Goal: Transaction & Acquisition: Purchase product/service

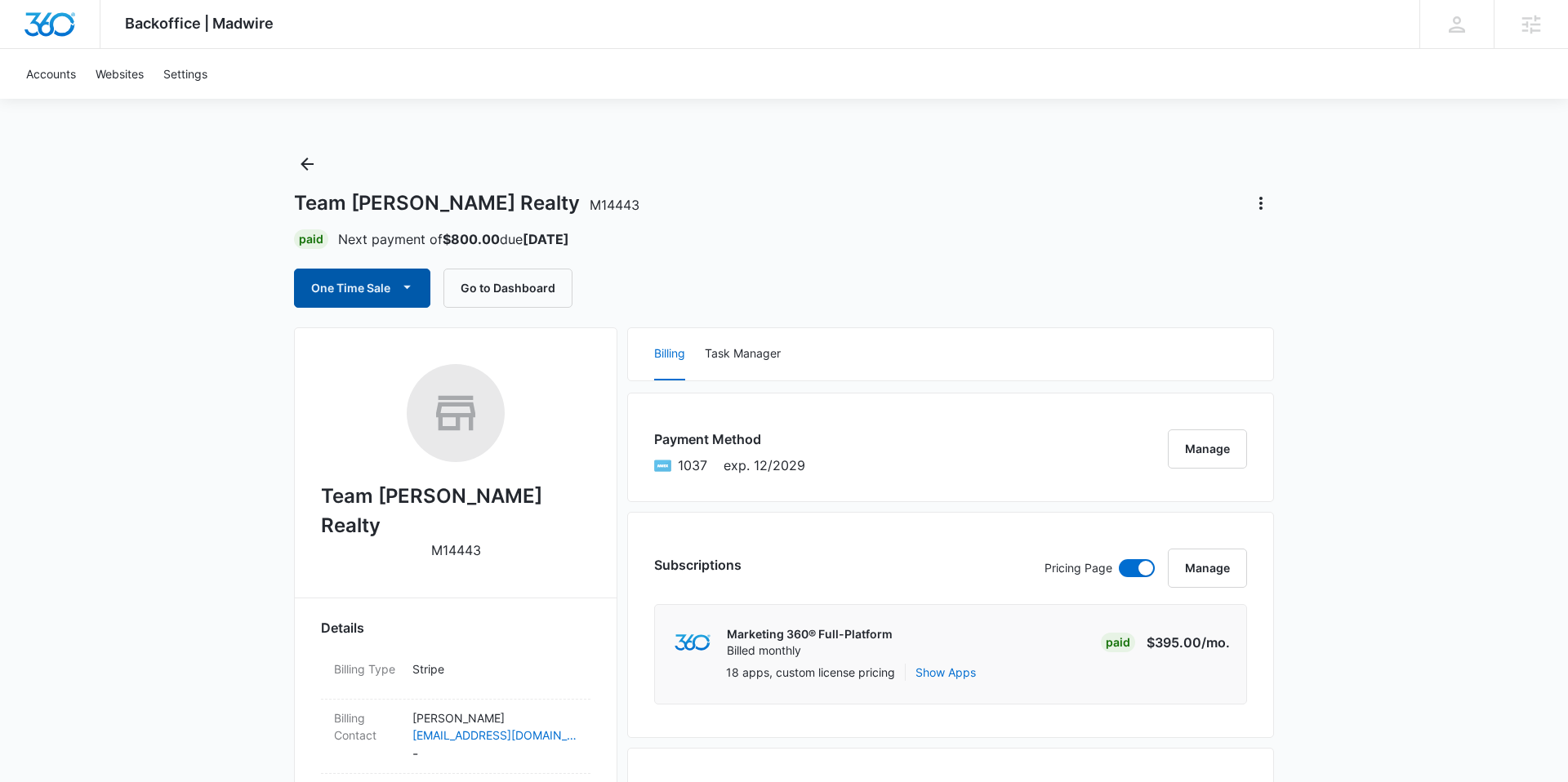
click at [403, 293] on icon "button" at bounding box center [407, 287] width 17 height 17
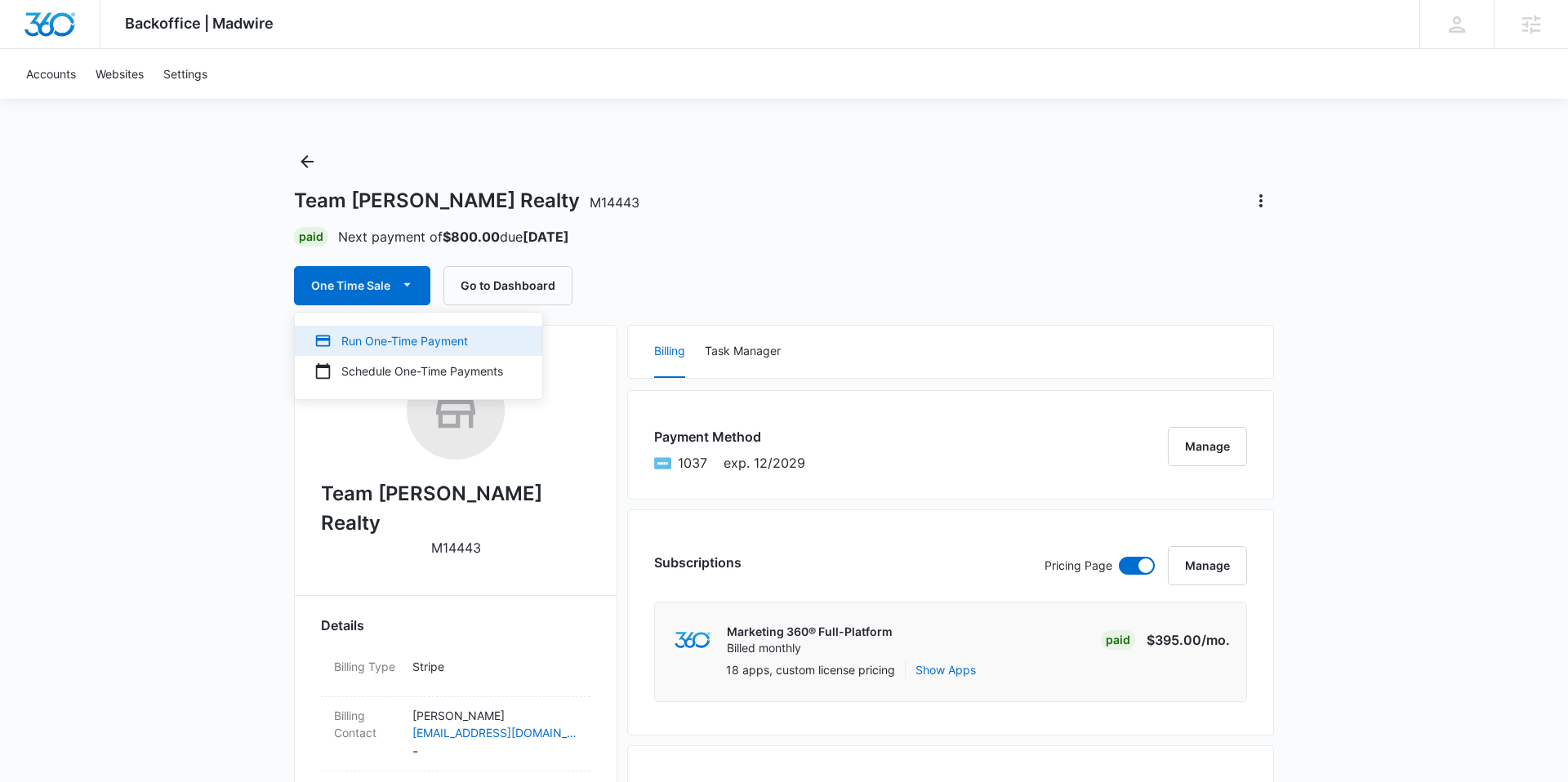
scroll to position [4, 0]
click at [399, 335] on div "Run One-Time Payment" at bounding box center [409, 339] width 189 height 17
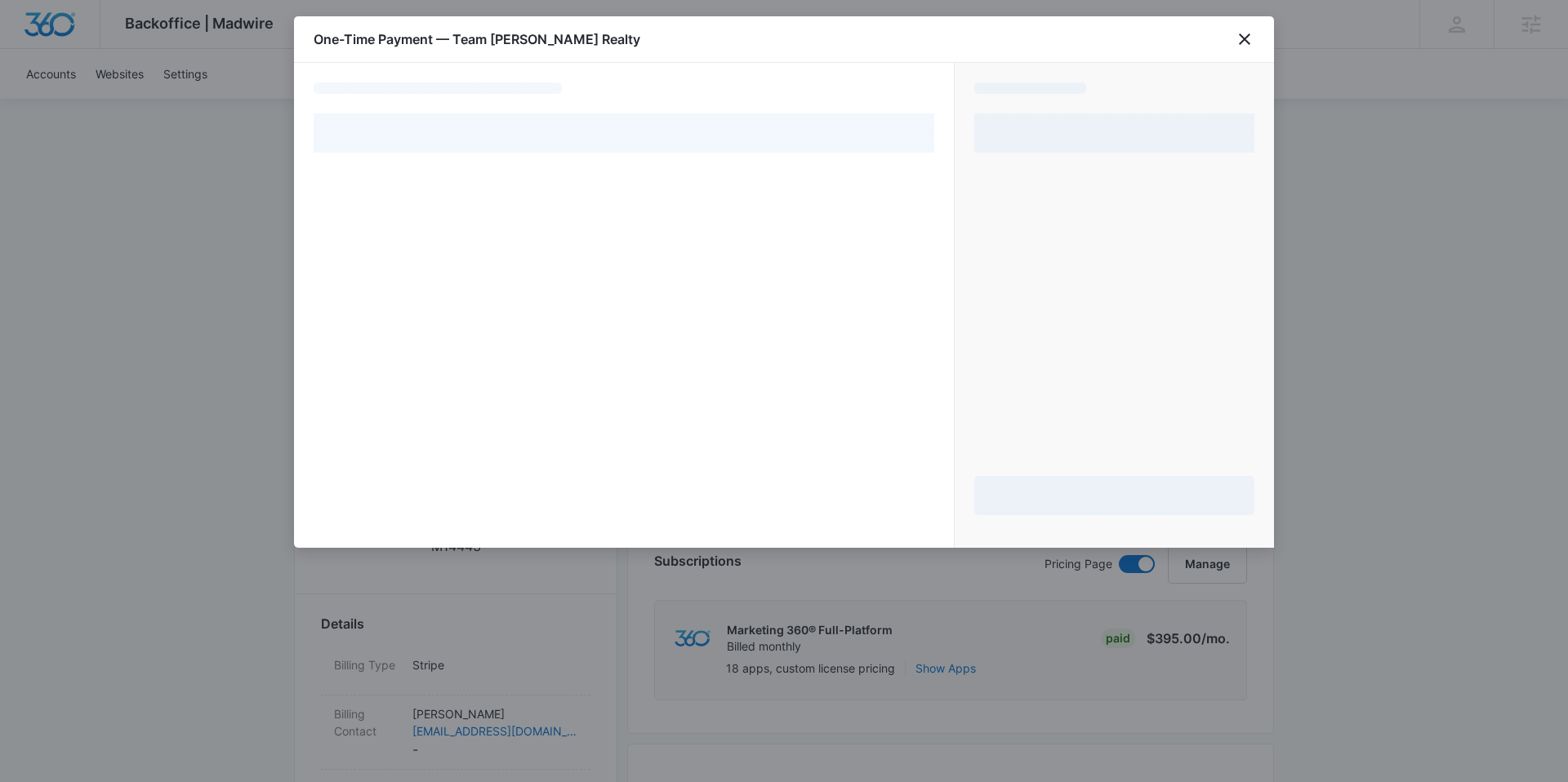
select select "pm_1RExyVA4n8RTgNjUho50xYMl"
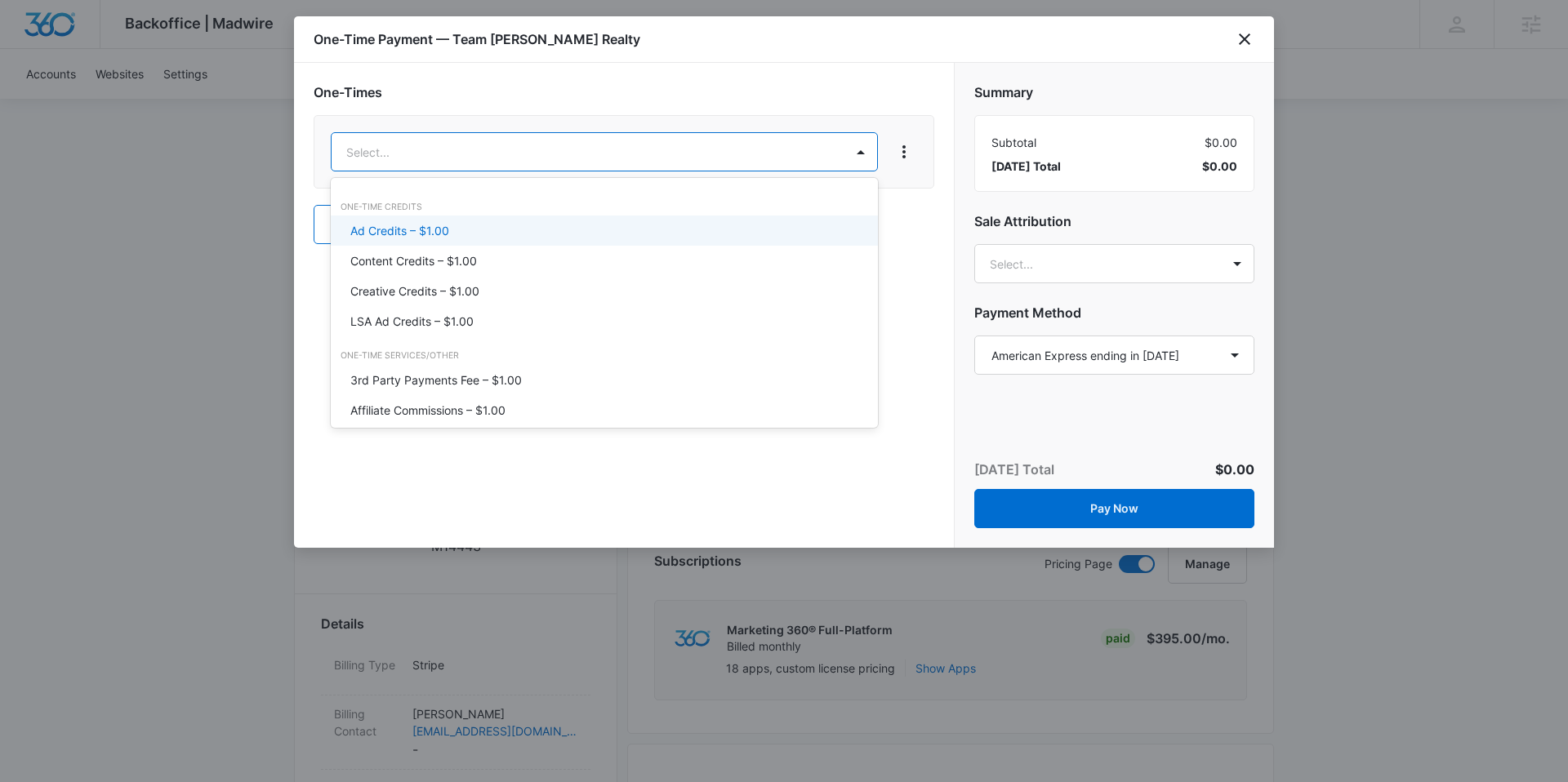
click at [455, 233] on div "Ad Credits – $1.00" at bounding box center [602, 231] width 505 height 17
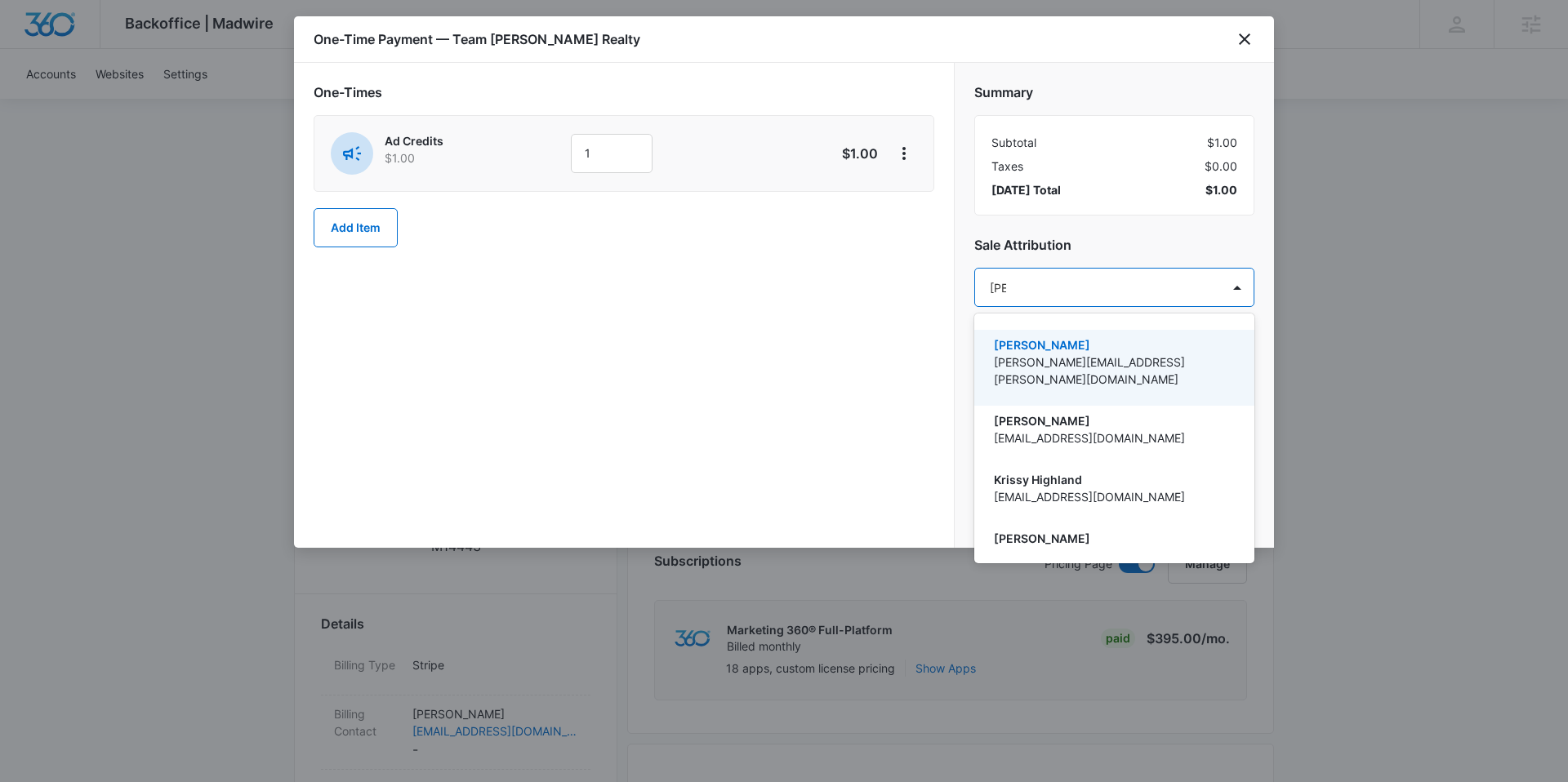
type input "kriss"
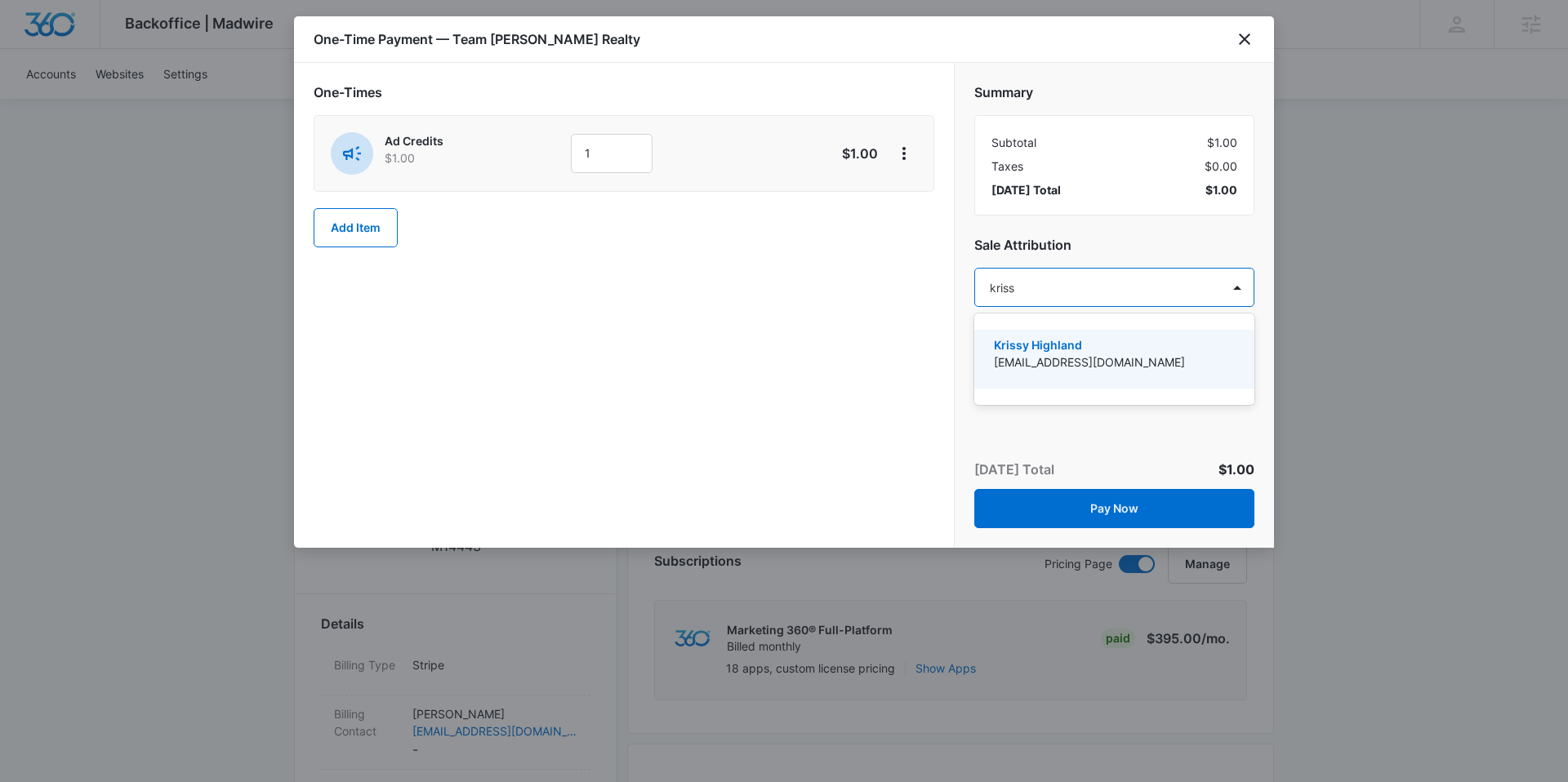
click at [1218, 357] on p "[EMAIL_ADDRESS][DOMAIN_NAME]" at bounding box center [1112, 362] width 237 height 17
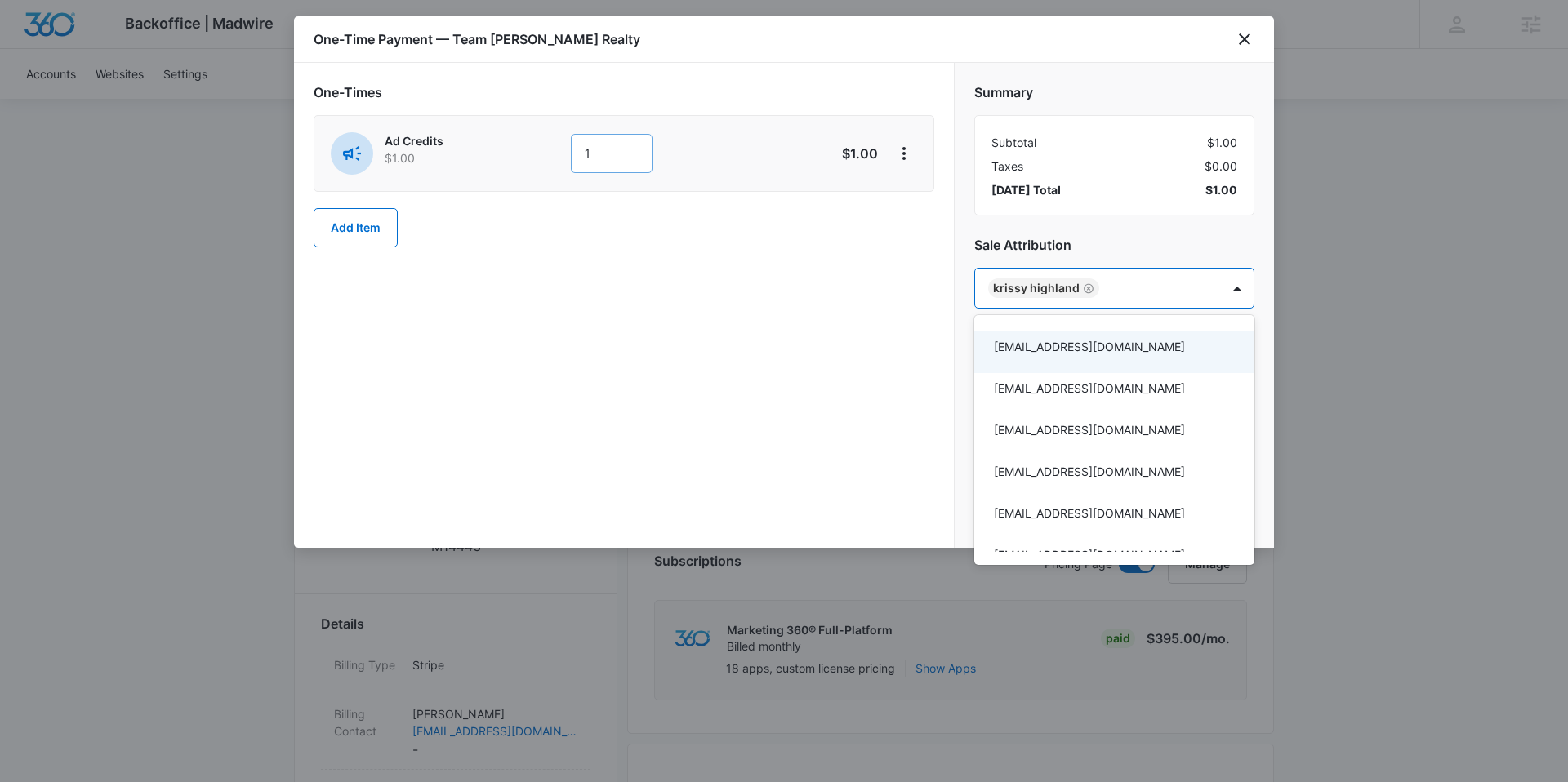
click at [579, 151] on div at bounding box center [784, 391] width 1568 height 782
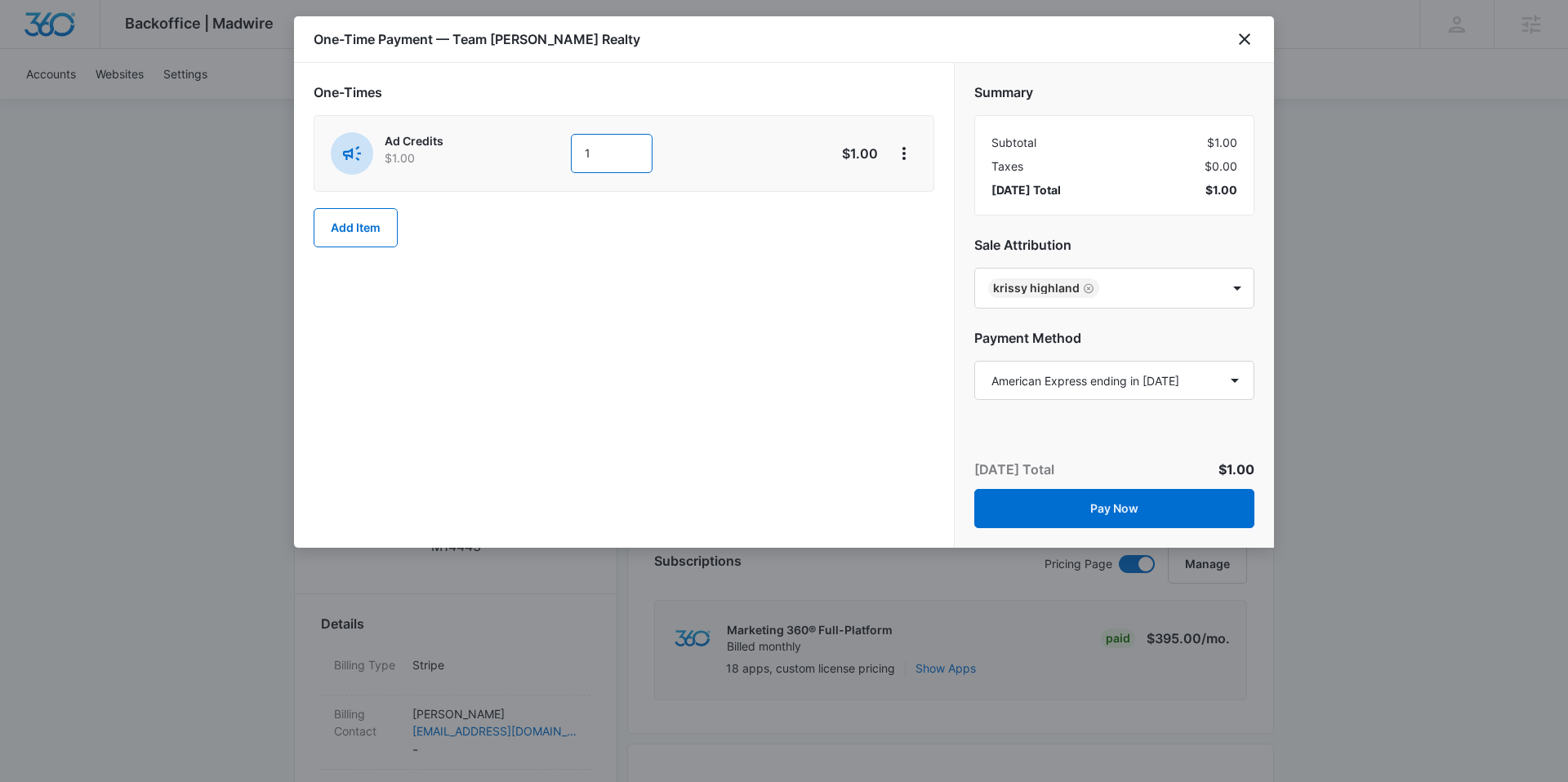
click at [588, 148] on input "1" at bounding box center [612, 154] width 82 height 39
type input "3500"
click at [984, 425] on div "Summary Subtotal $3,500.00 Taxes $0.00 [DATE] Total $3,500.00 Sale Attribution …" at bounding box center [1114, 305] width 320 height 485
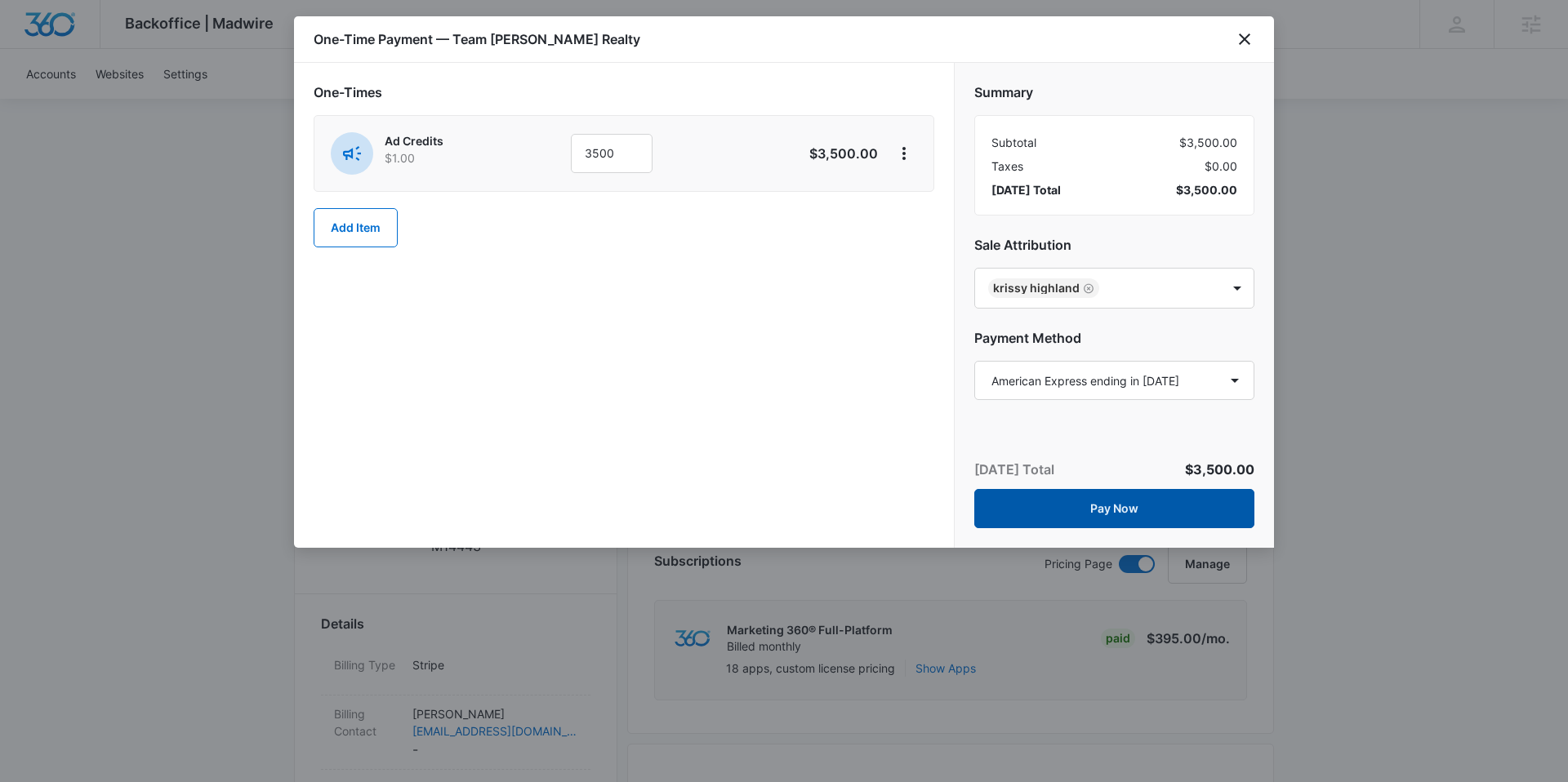
click at [1075, 502] on button "Pay Now" at bounding box center [1114, 508] width 280 height 39
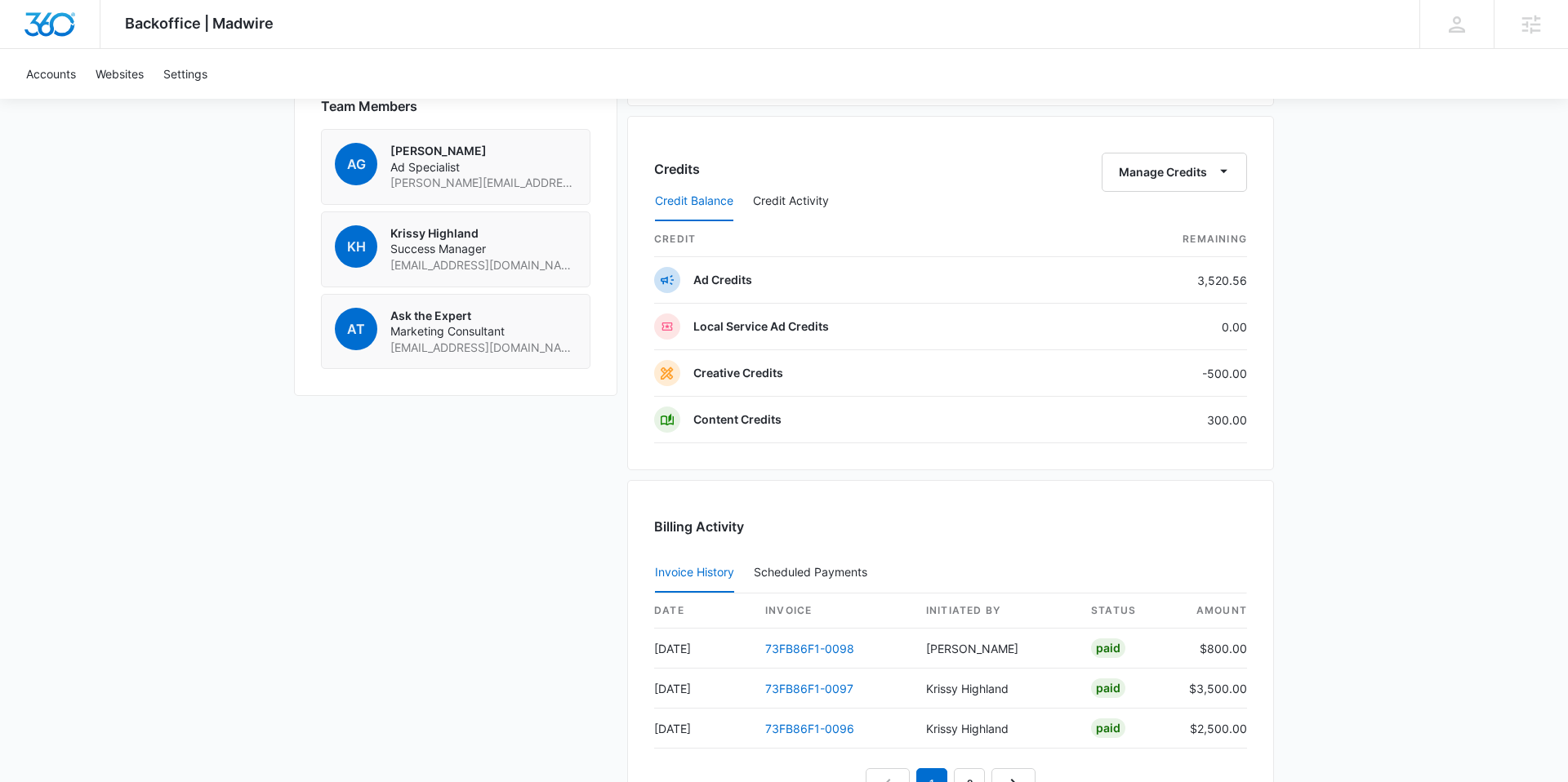
scroll to position [1226, 0]
